Goal: Task Accomplishment & Management: Complete application form

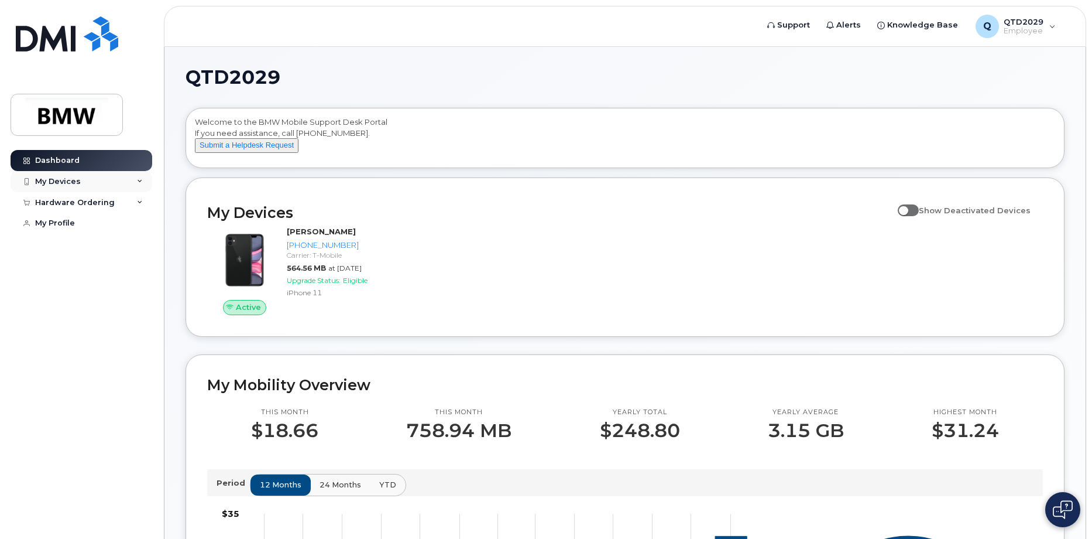
click at [93, 181] on div "My Devices" at bounding box center [82, 181] width 142 height 21
click at [126, 276] on div "Hardware Ordering" at bounding box center [82, 265] width 142 height 21
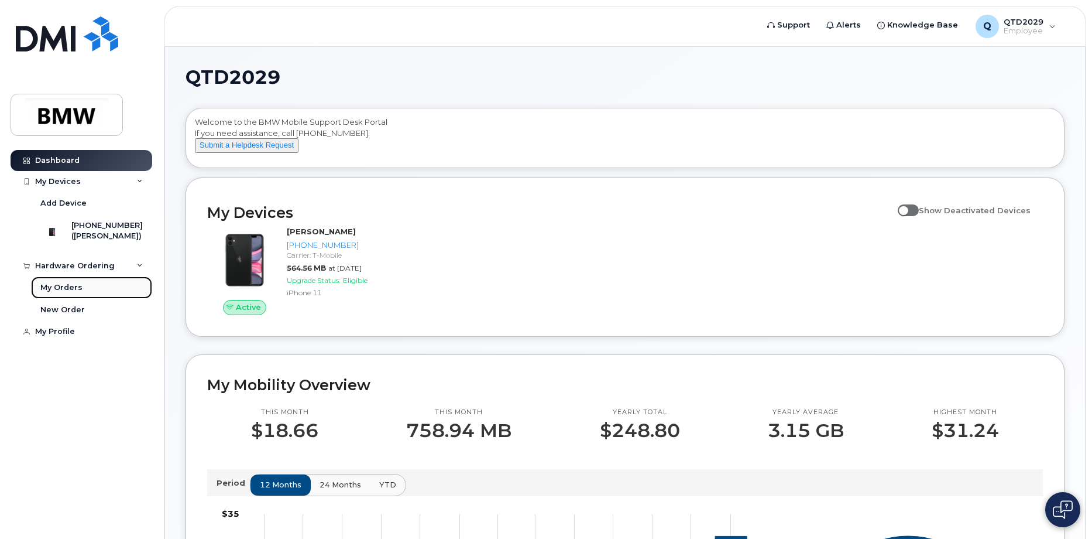
click at [80, 293] on div "My Orders" at bounding box center [61, 287] width 42 height 11
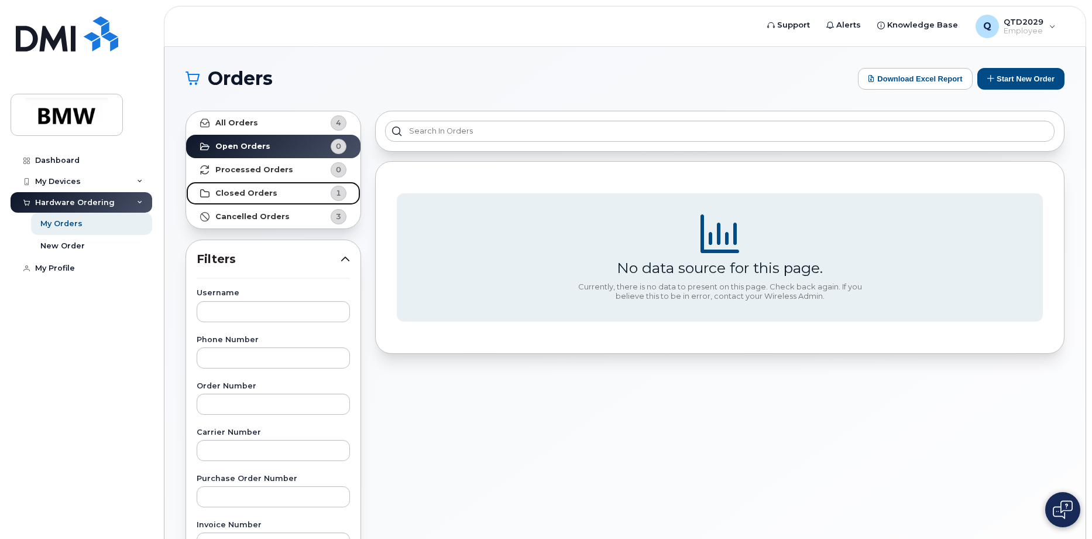
click at [262, 191] on strong "Closed Orders" at bounding box center [246, 192] width 62 height 9
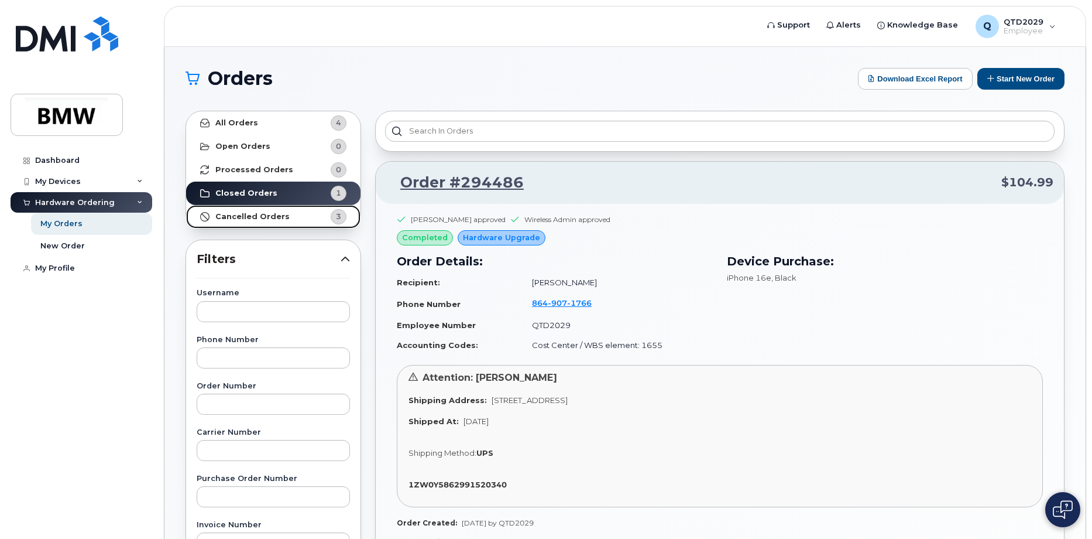
click at [263, 220] on strong "Cancelled Orders" at bounding box center [252, 216] width 74 height 9
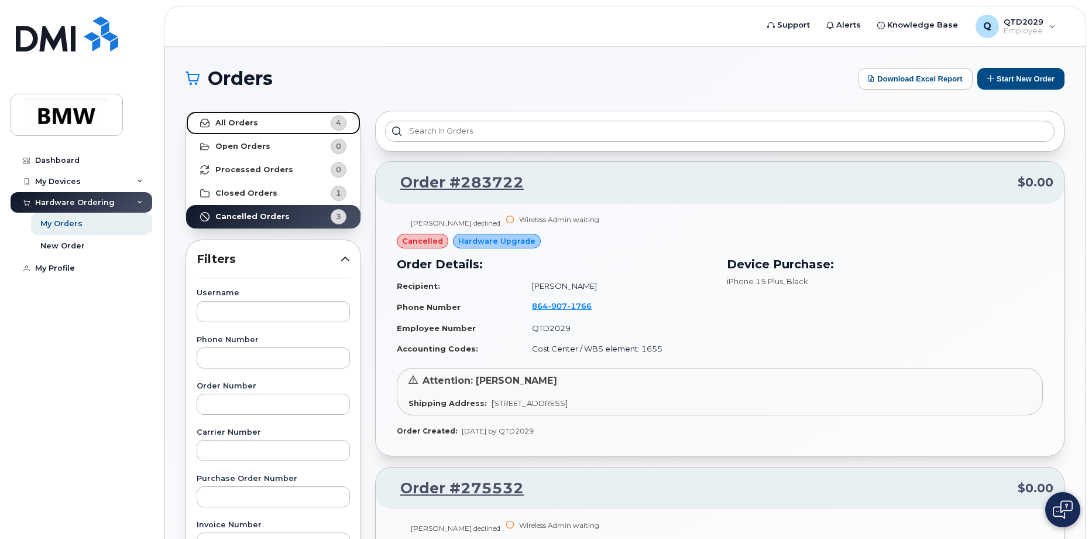
click at [259, 124] on link "All Orders 4" at bounding box center [273, 122] width 174 height 23
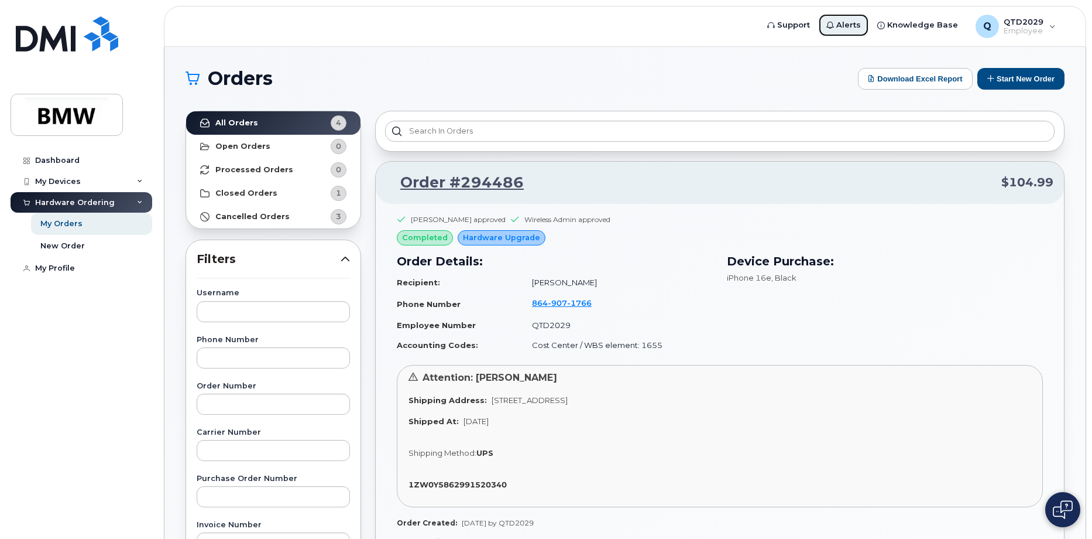
click at [845, 25] on span "Alerts" at bounding box center [849, 25] width 25 height 12
click at [443, 485] on strong "1ZW0Y5862991520340" at bounding box center [458, 483] width 98 height 9
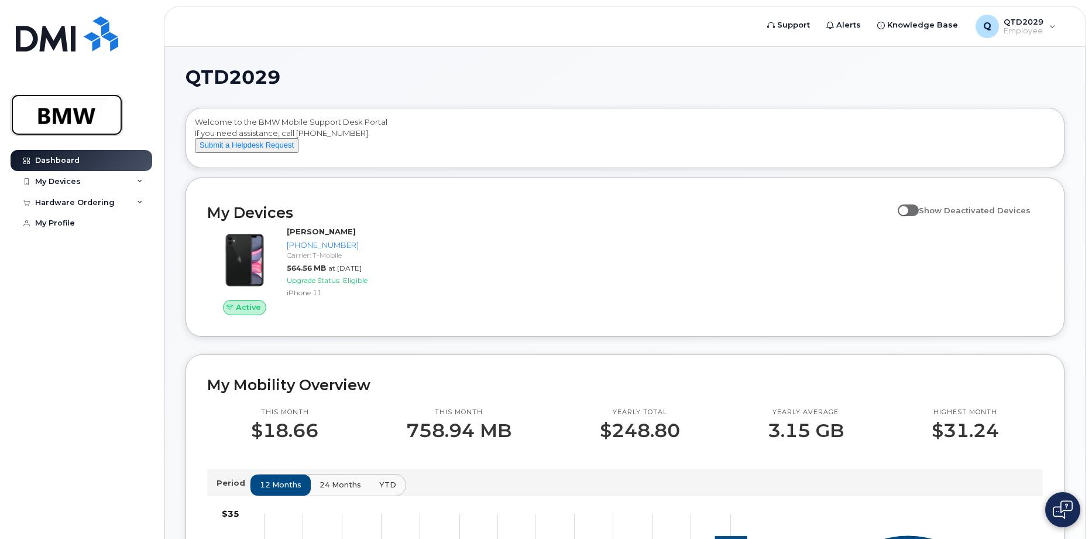
click at [76, 116] on img at bounding box center [67, 115] width 90 height 34
click at [1047, 26] on div "Q QTD2029 Employee" at bounding box center [1016, 26] width 97 height 23
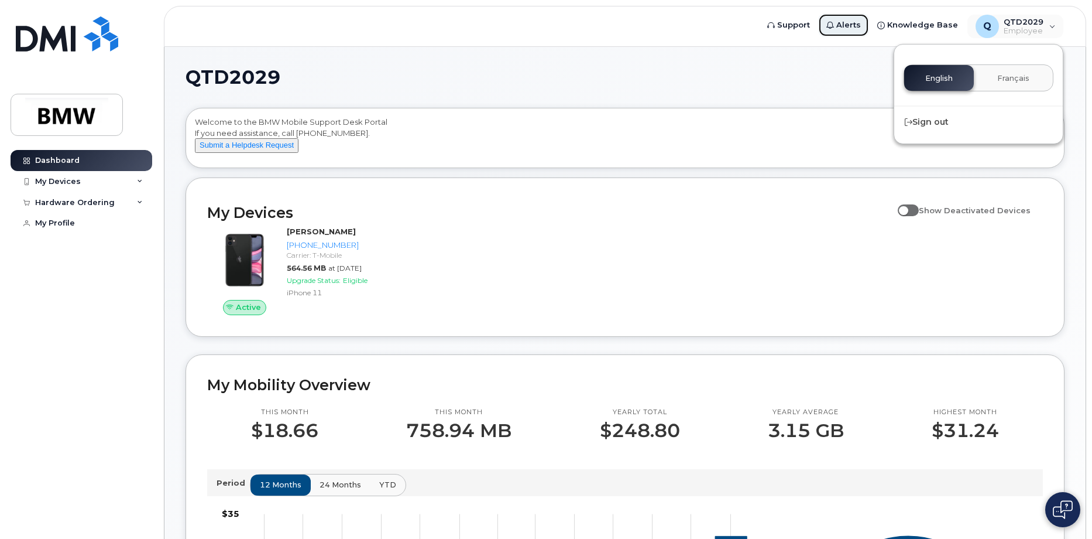
click at [838, 29] on link "Alerts" at bounding box center [843, 24] width 51 height 23
click at [844, 24] on link "Alerts" at bounding box center [843, 24] width 51 height 23
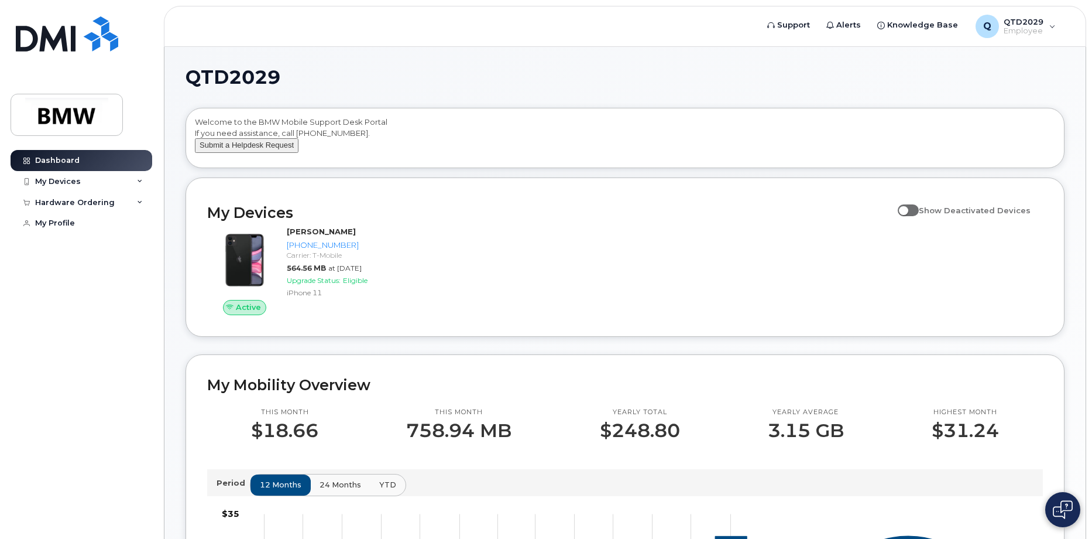
click at [282, 153] on button "Submit a Helpdesk Request" at bounding box center [247, 145] width 104 height 15
click at [1067, 513] on img at bounding box center [1063, 509] width 20 height 19
click at [118, 206] on div "Hardware Ordering" at bounding box center [82, 202] width 142 height 21
click at [69, 246] on div "New Order" at bounding box center [62, 246] width 44 height 11
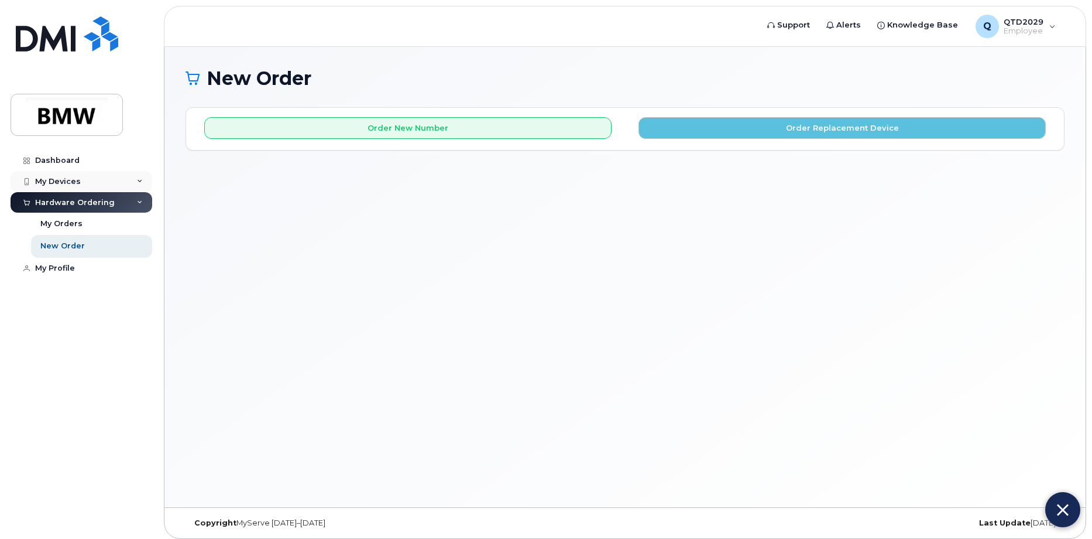
click at [66, 171] on div "My Devices" at bounding box center [82, 181] width 142 height 21
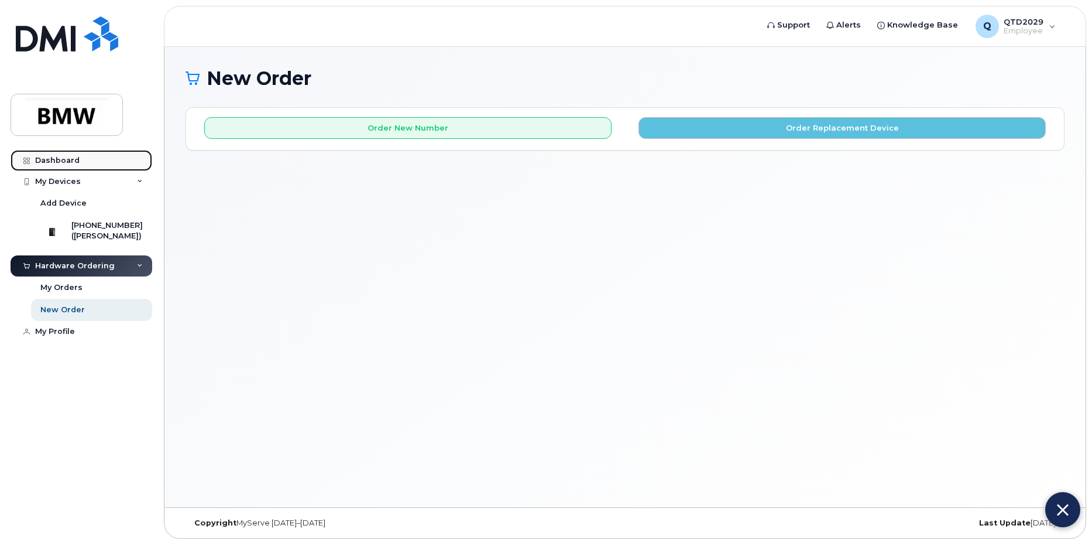
click at [67, 157] on div "Dashboard" at bounding box center [57, 160] width 44 height 9
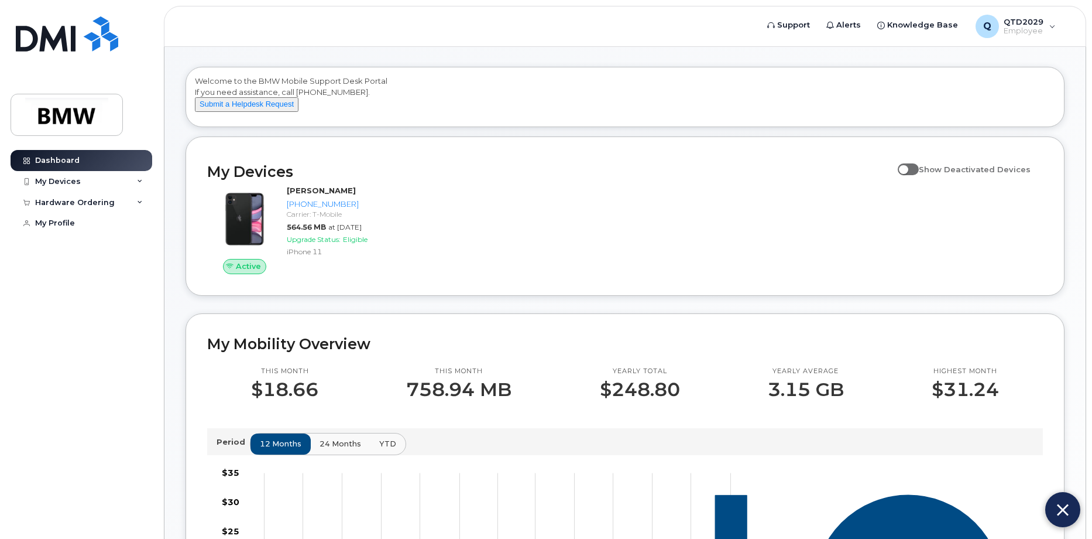
scroll to position [40, 0]
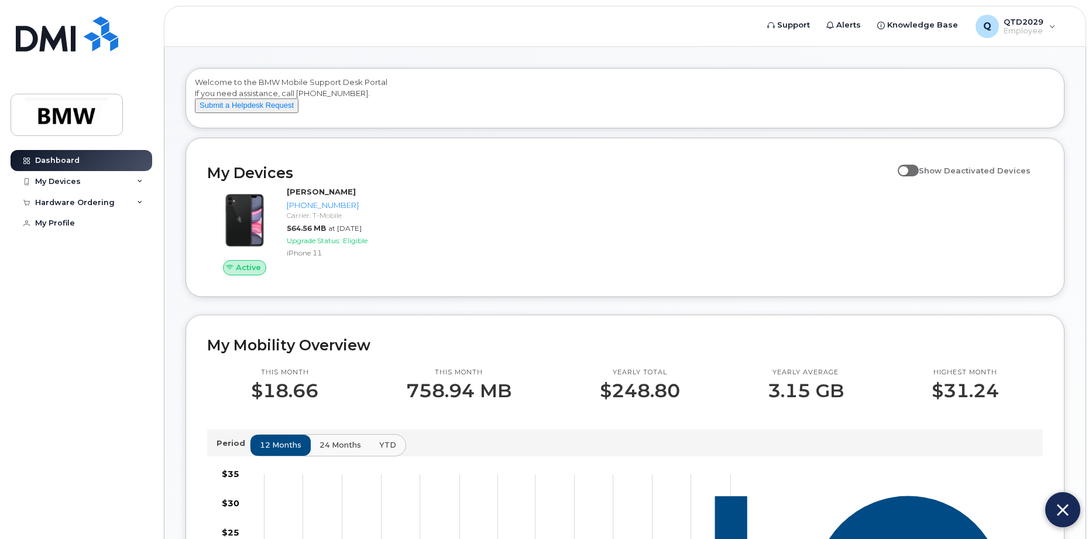
click at [1060, 508] on img at bounding box center [1063, 509] width 12 height 19
